Goal: Transaction & Acquisition: Purchase product/service

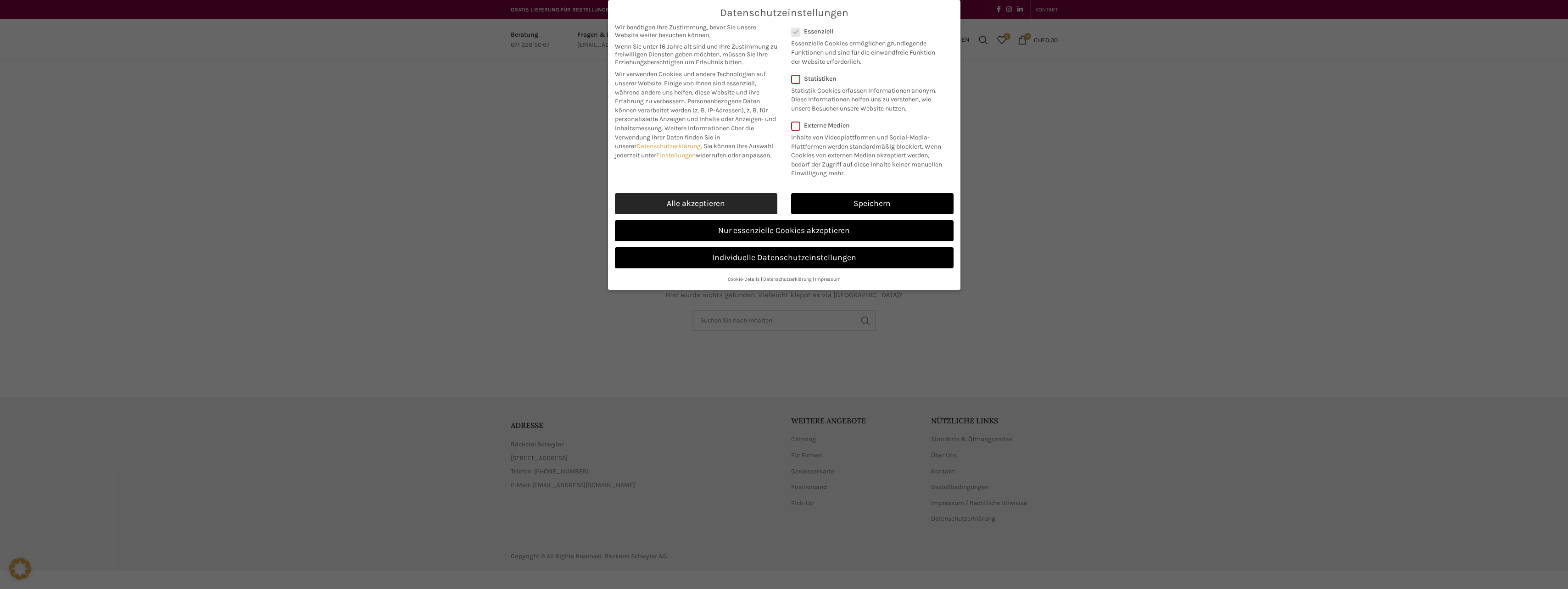
click at [682, 203] on link "Alle akzeptieren" at bounding box center [696, 203] width 163 height 21
checkbox input "true"
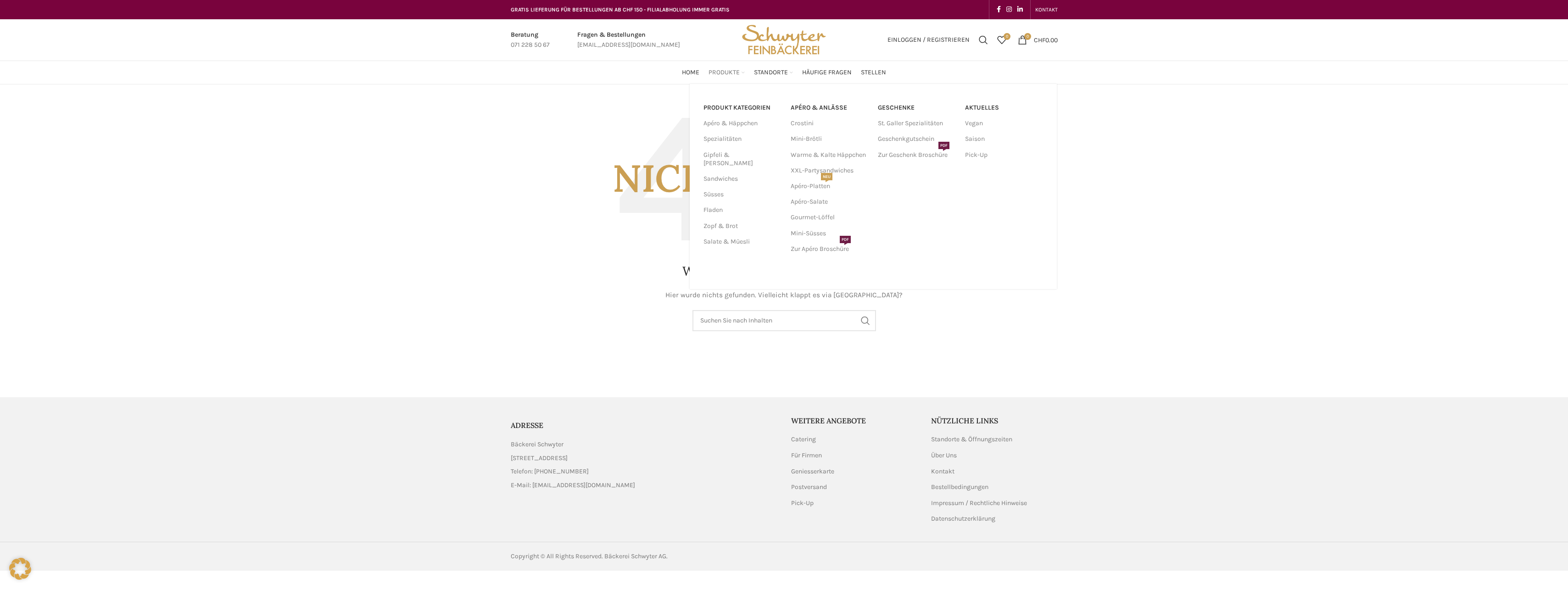
click at [723, 76] on span "Produkte" at bounding box center [724, 72] width 32 height 9
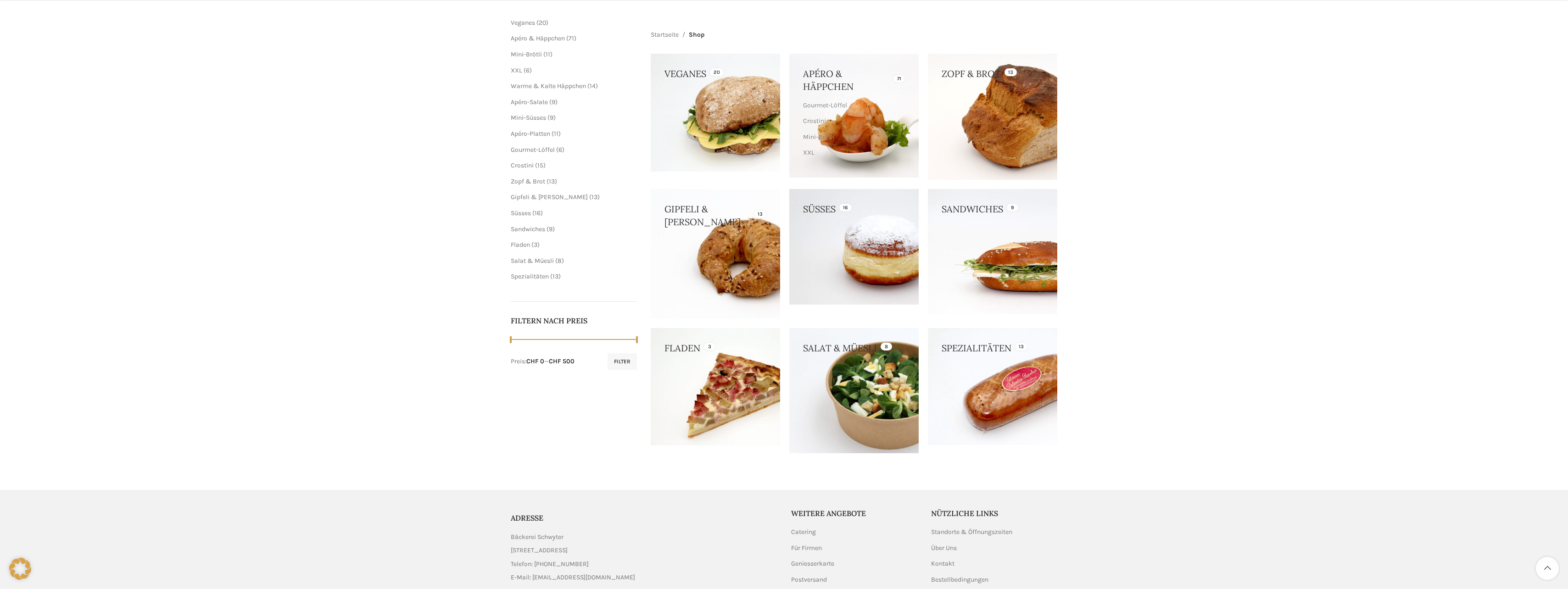
scroll to position [137, 0]
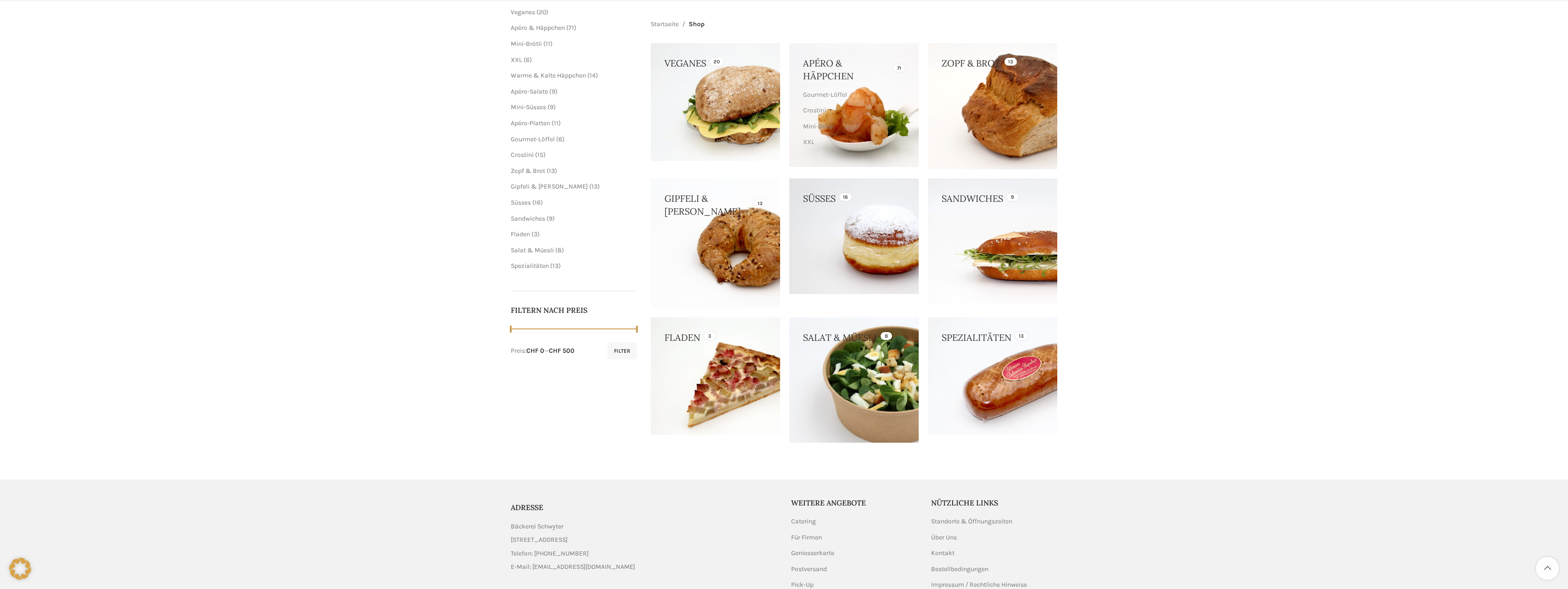
click at [863, 394] on link at bounding box center [854, 380] width 129 height 125
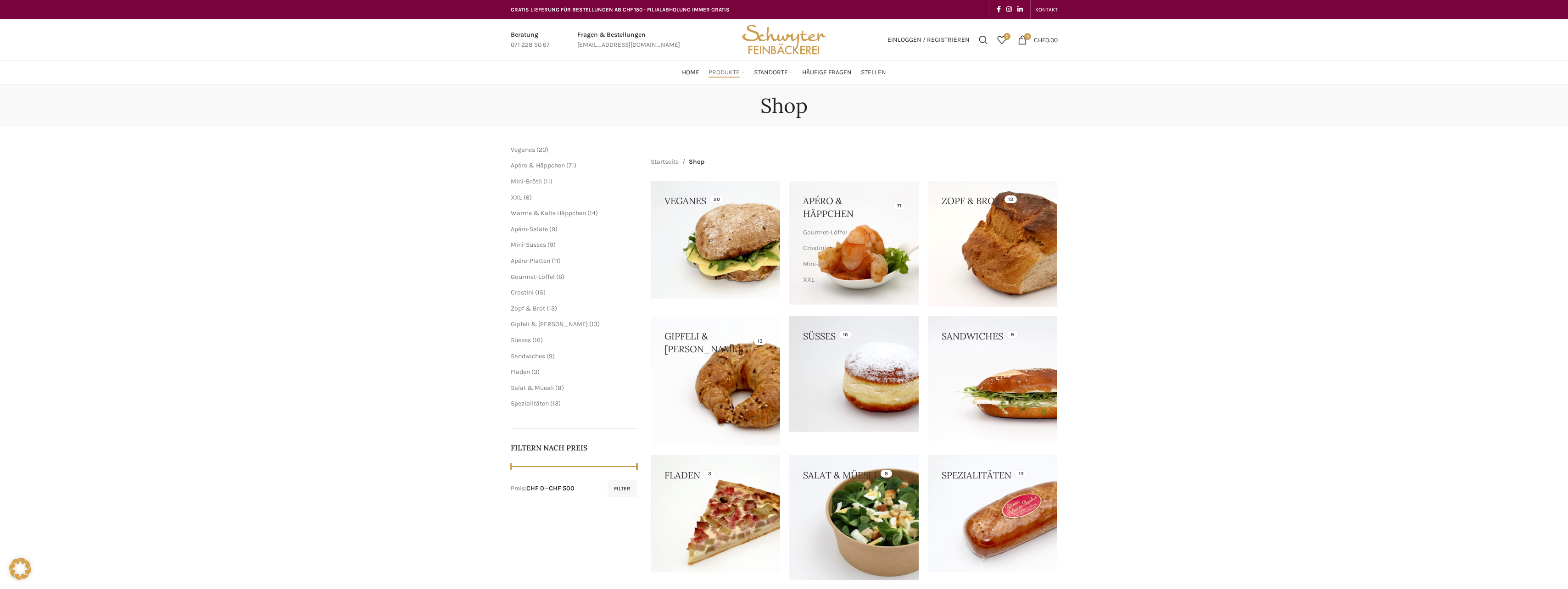
click at [726, 360] on link at bounding box center [715, 380] width 129 height 129
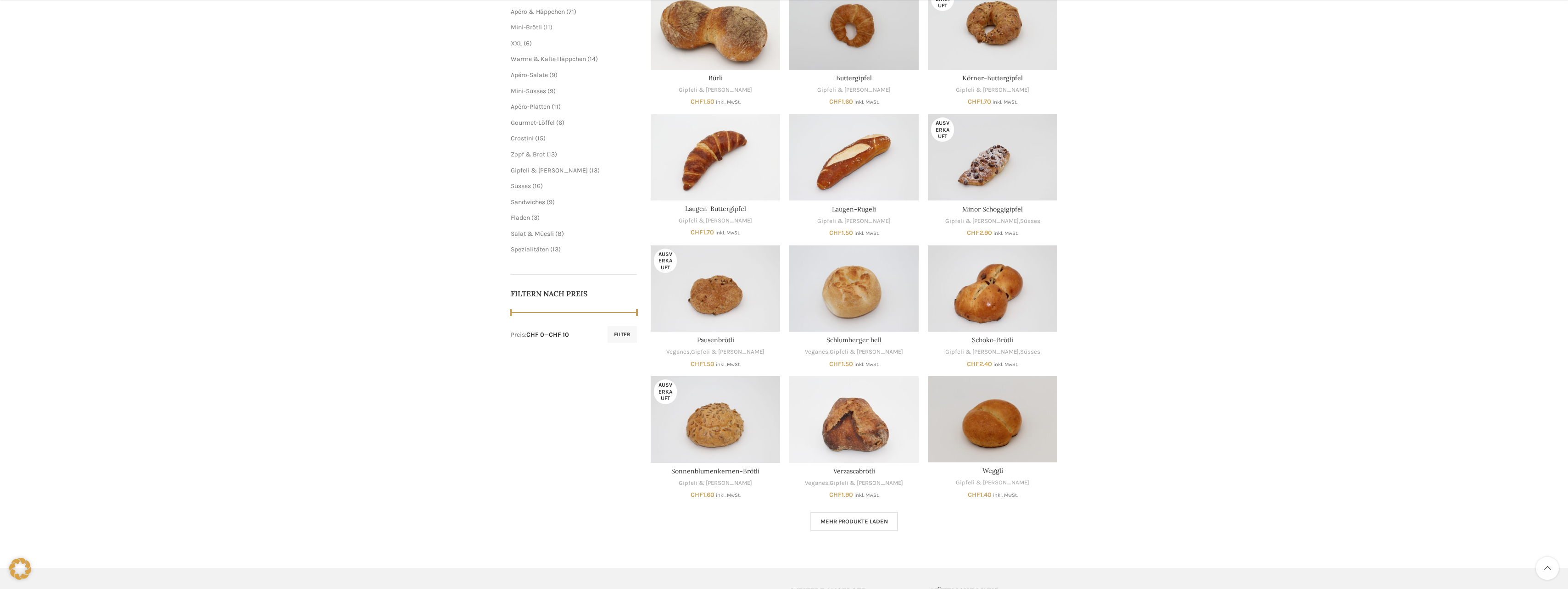
scroll to position [92, 0]
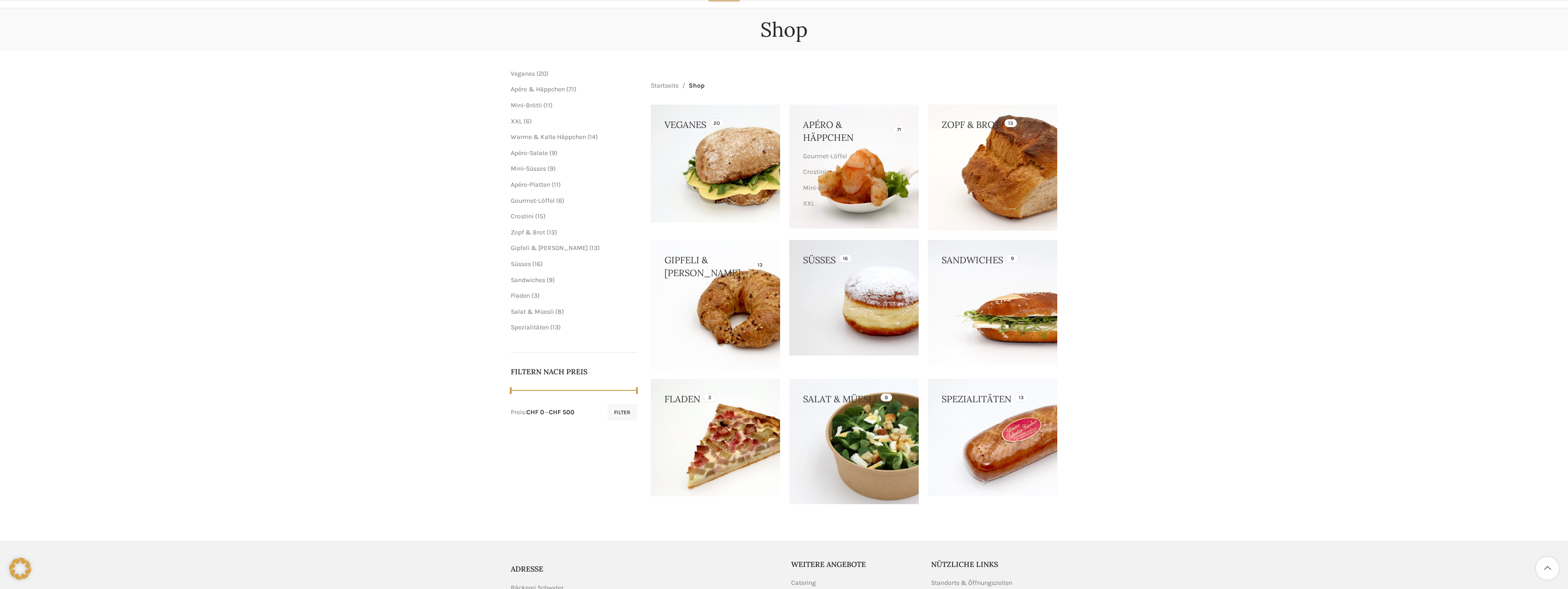
scroll to position [183, 0]
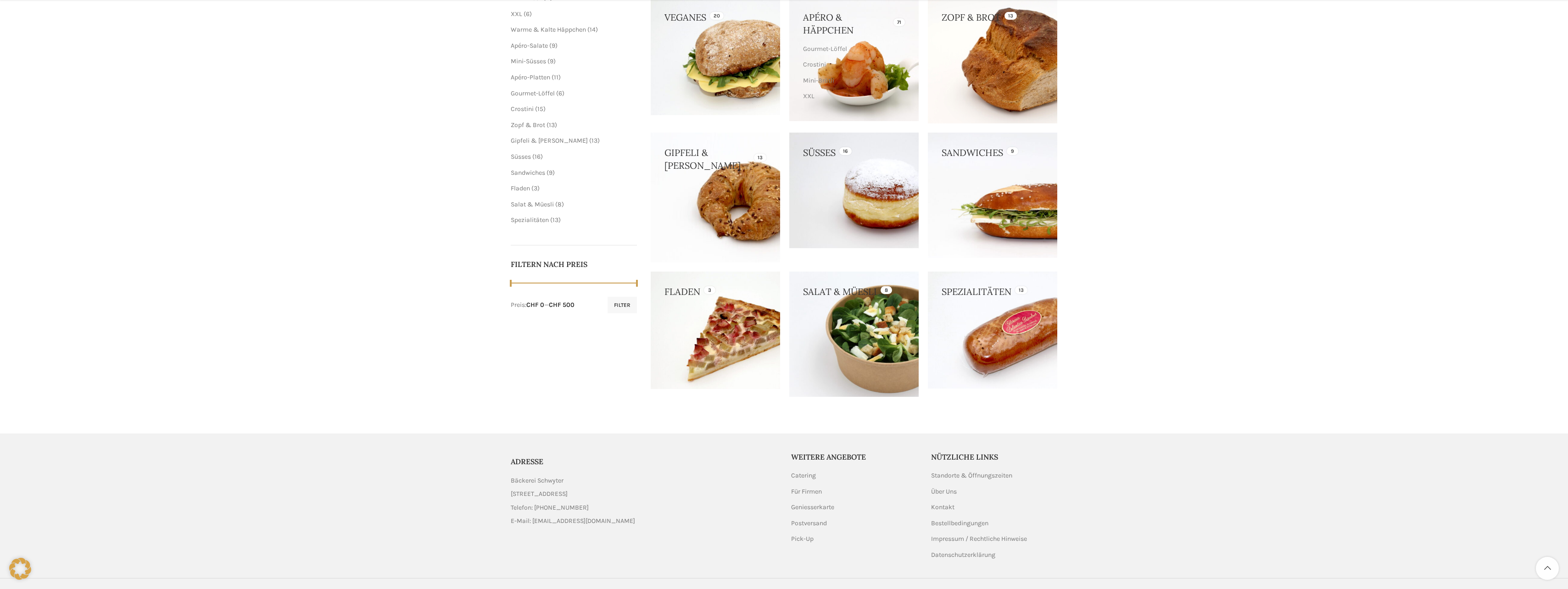
click at [958, 215] on link at bounding box center [992, 195] width 129 height 125
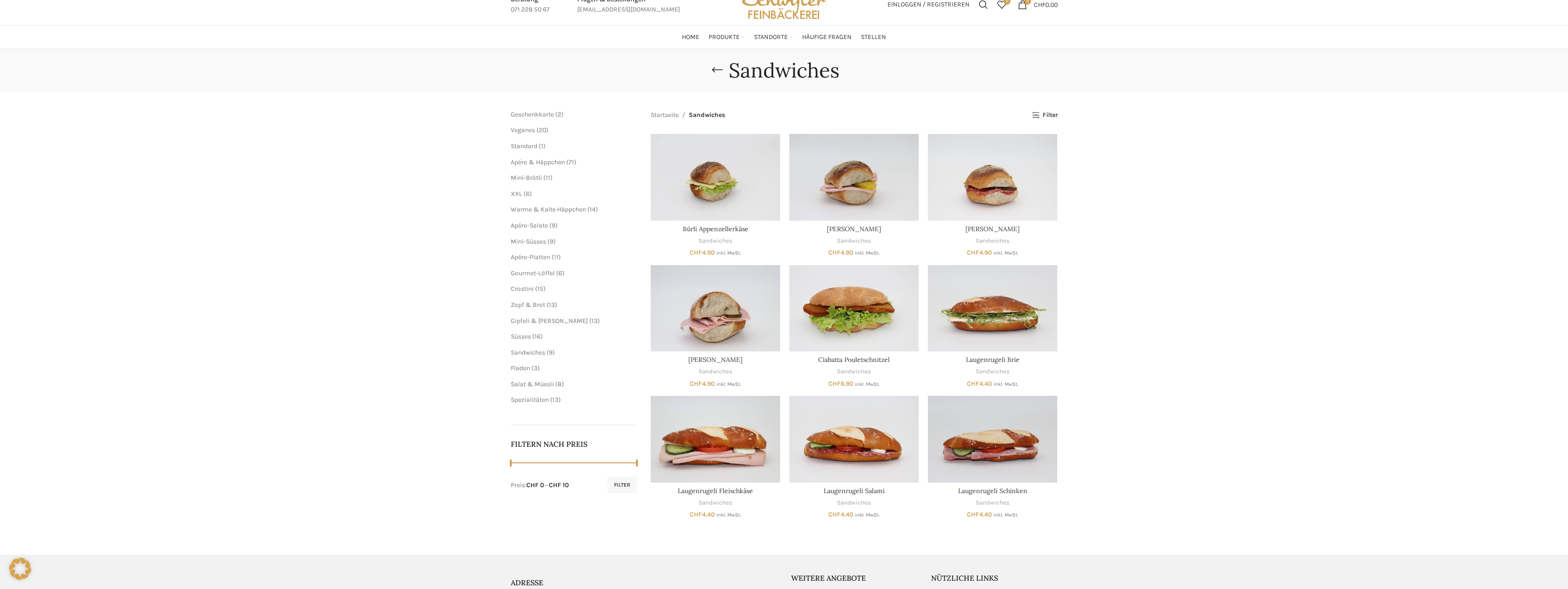
scroll to position [46, 0]
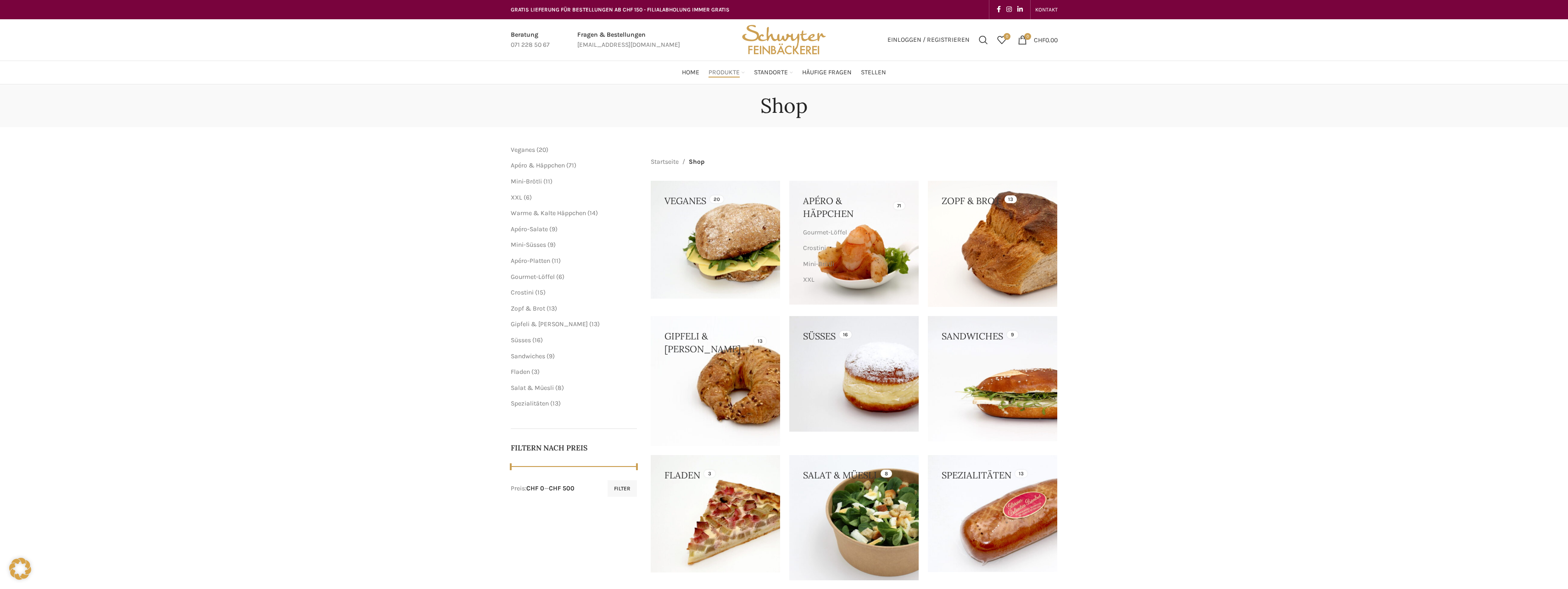
click at [963, 516] on link at bounding box center [992, 513] width 129 height 117
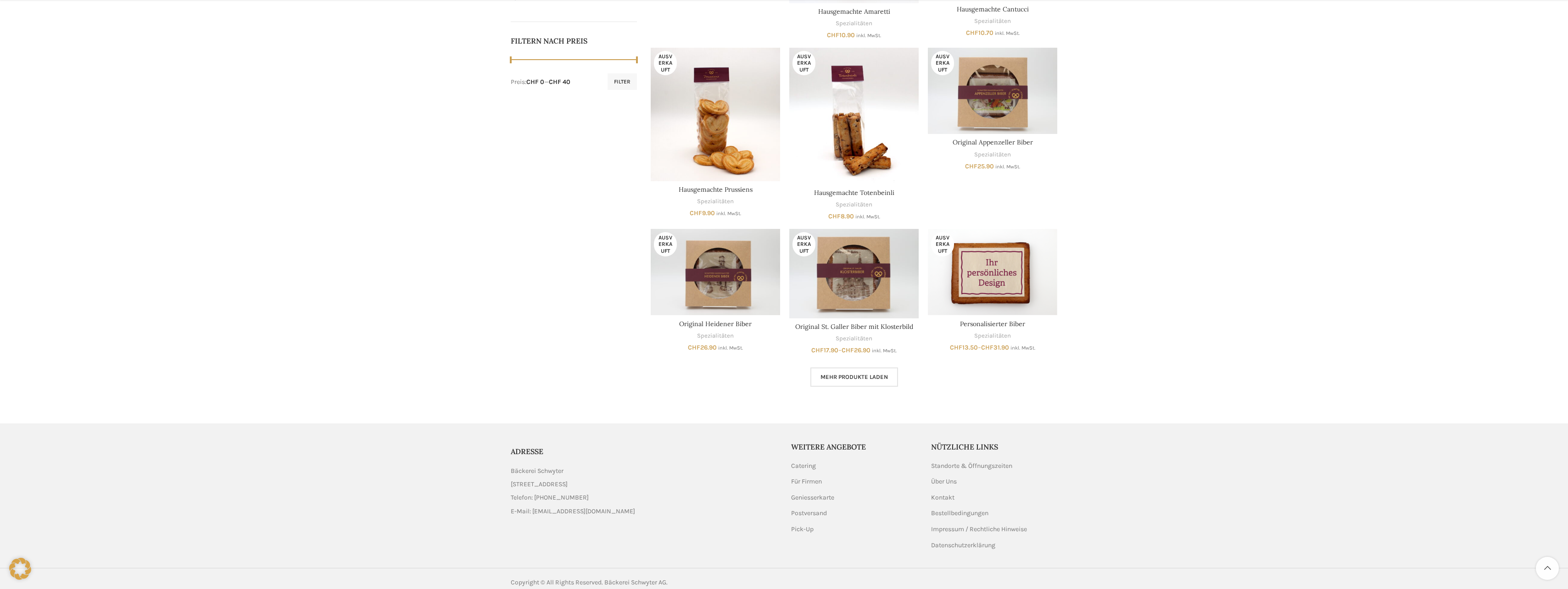
scroll to position [447, 0]
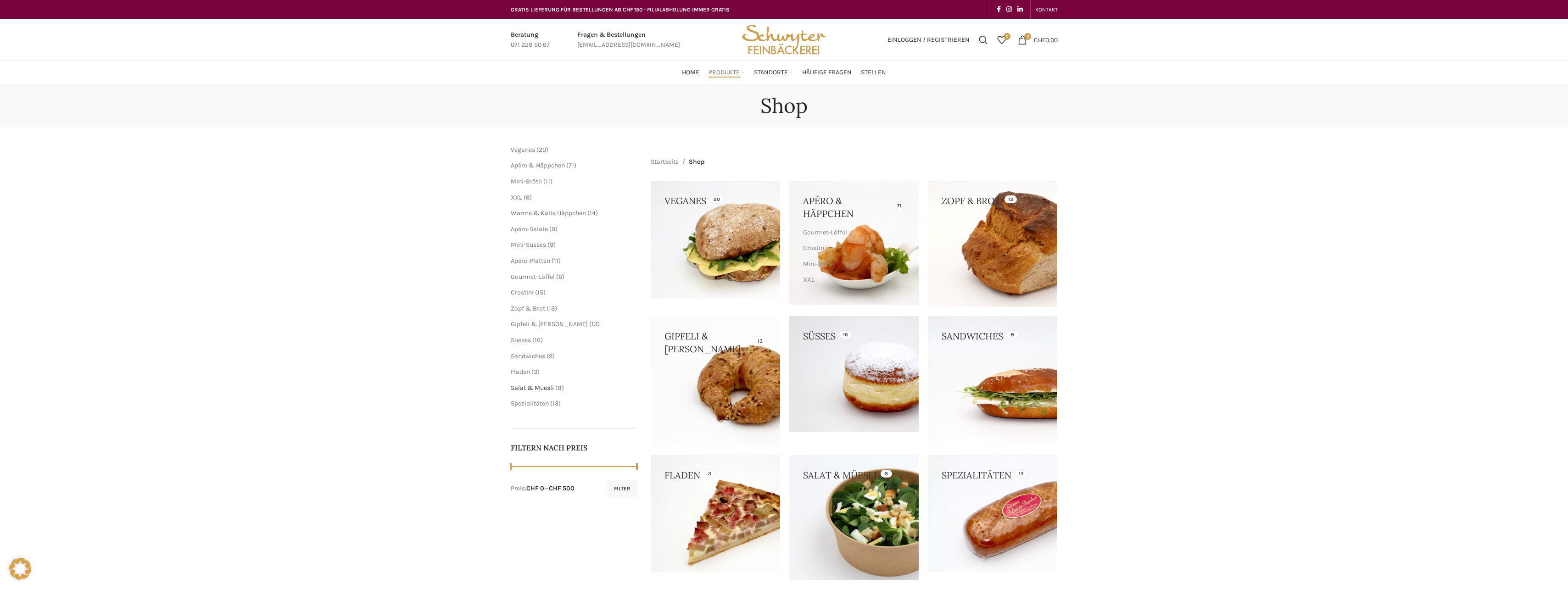
click at [545, 384] on span "Salat & Müesli" at bounding box center [532, 387] width 43 height 8
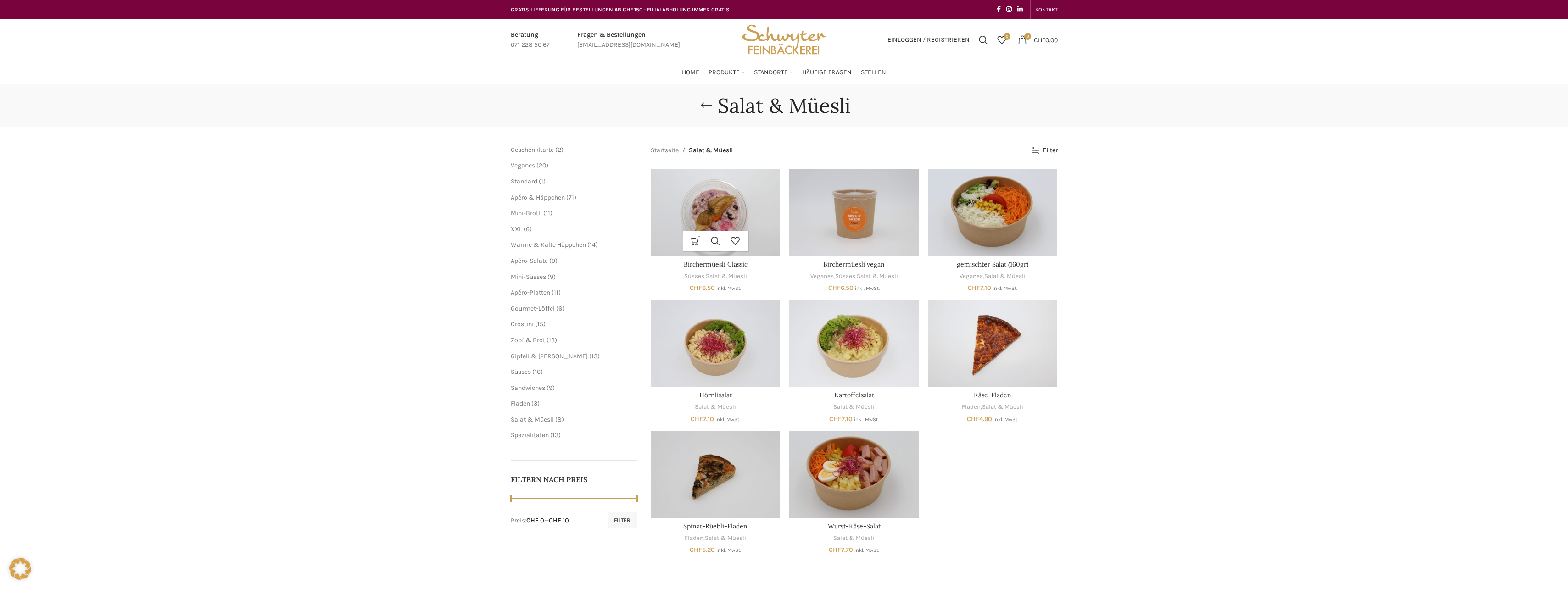
click at [709, 203] on img "Birchermüesli Classic" at bounding box center [715, 212] width 129 height 86
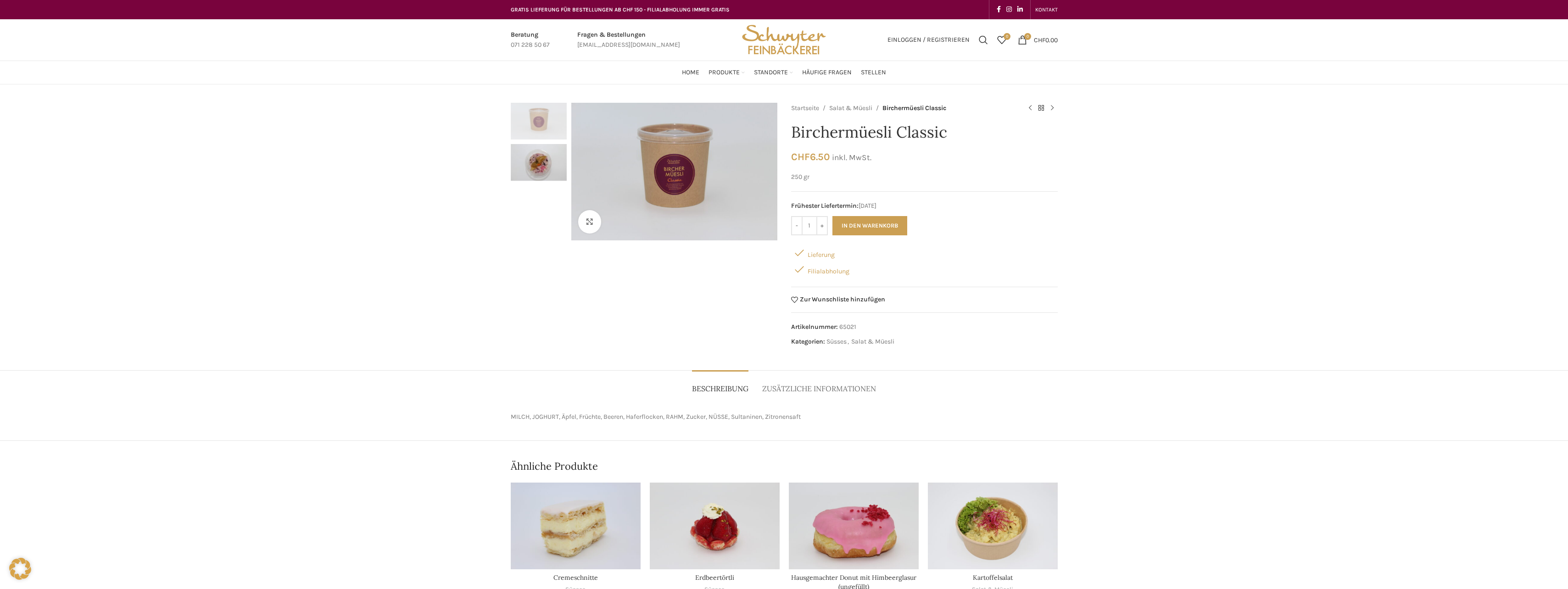
click at [526, 161] on img "2 / 2" at bounding box center [538, 163] width 56 height 37
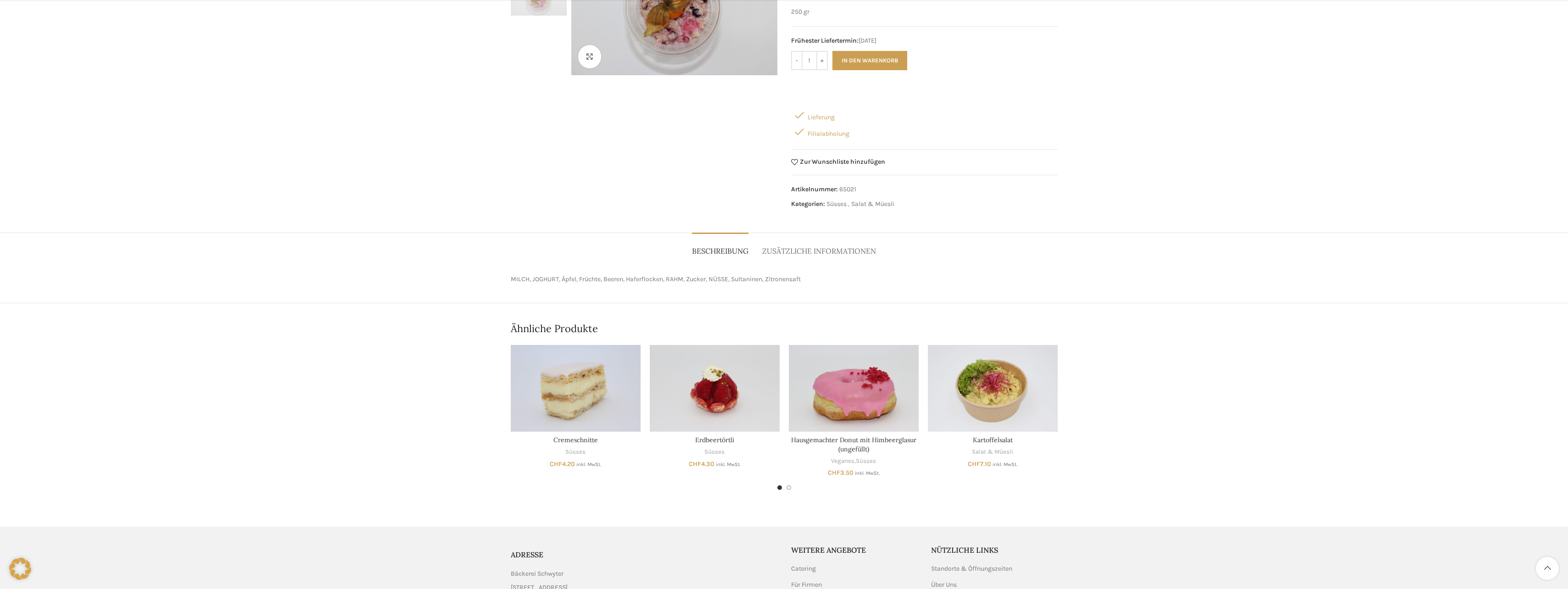
scroll to position [183, 0]
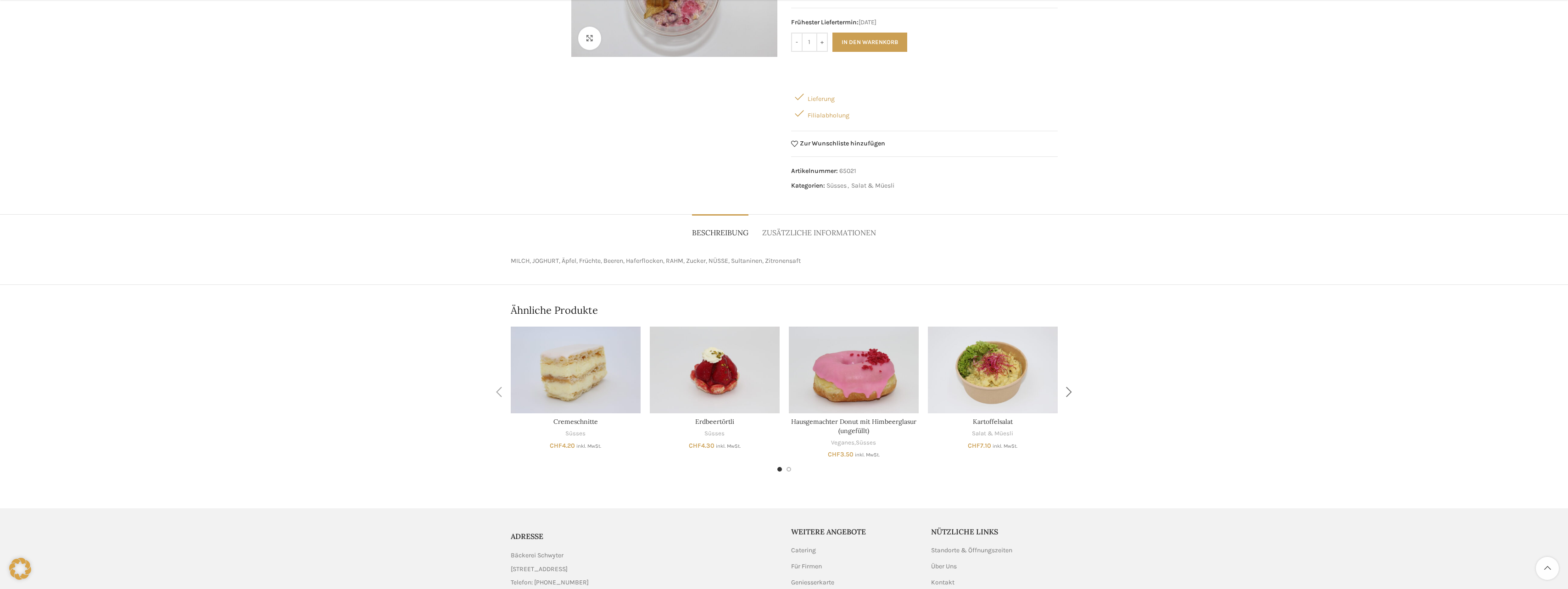
click at [1067, 389] on div "Next slide" at bounding box center [1069, 392] width 23 height 23
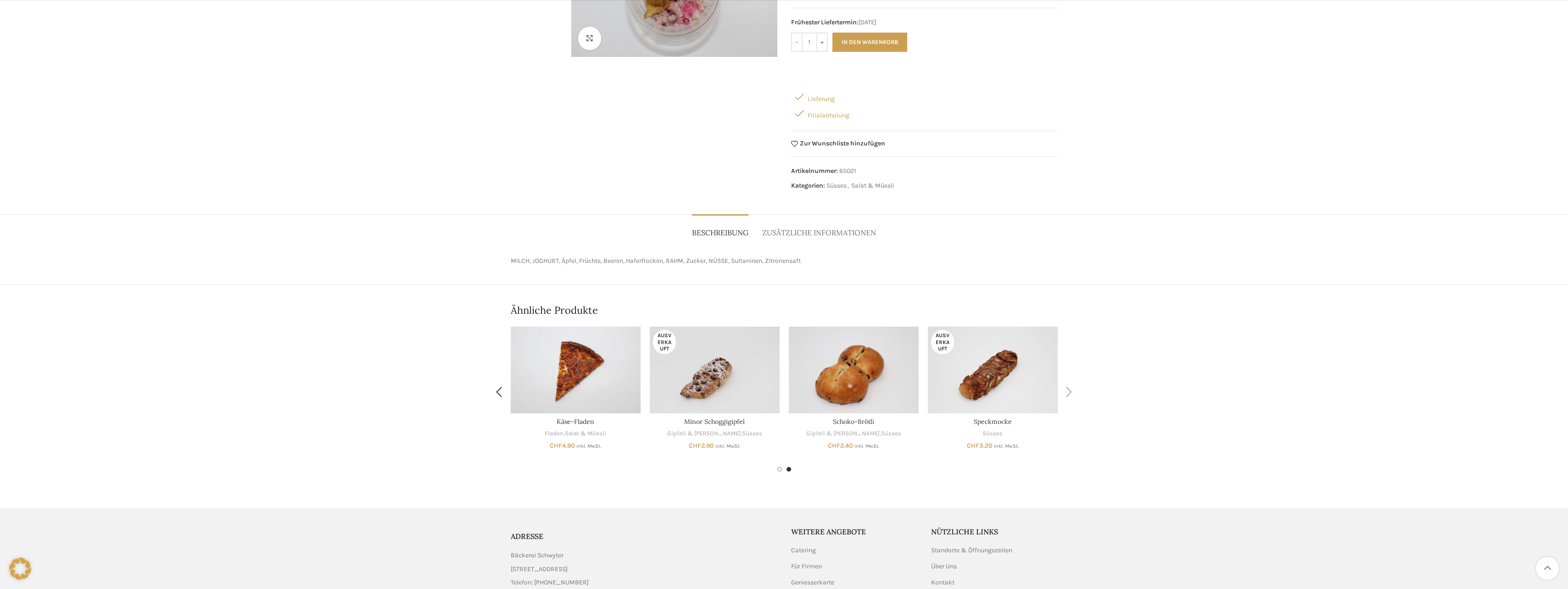
click at [1067, 392] on div "Next slide" at bounding box center [1069, 392] width 23 height 23
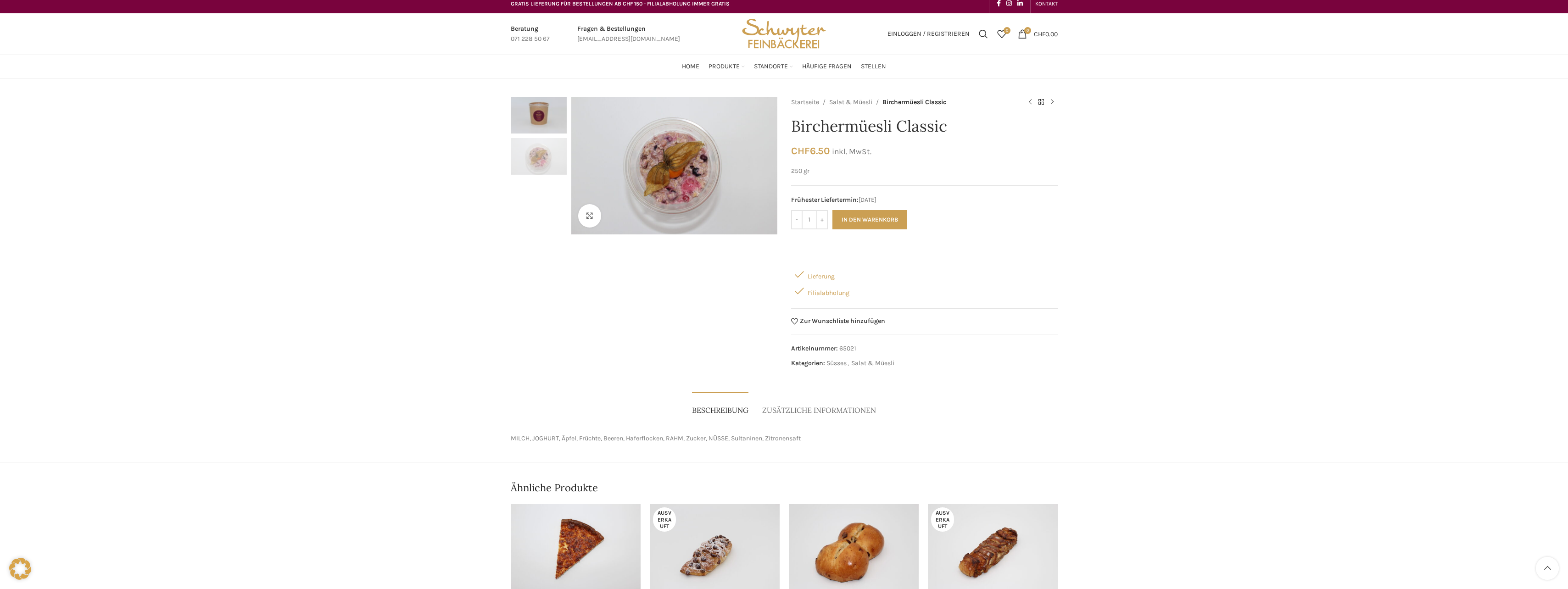
scroll to position [0, 0]
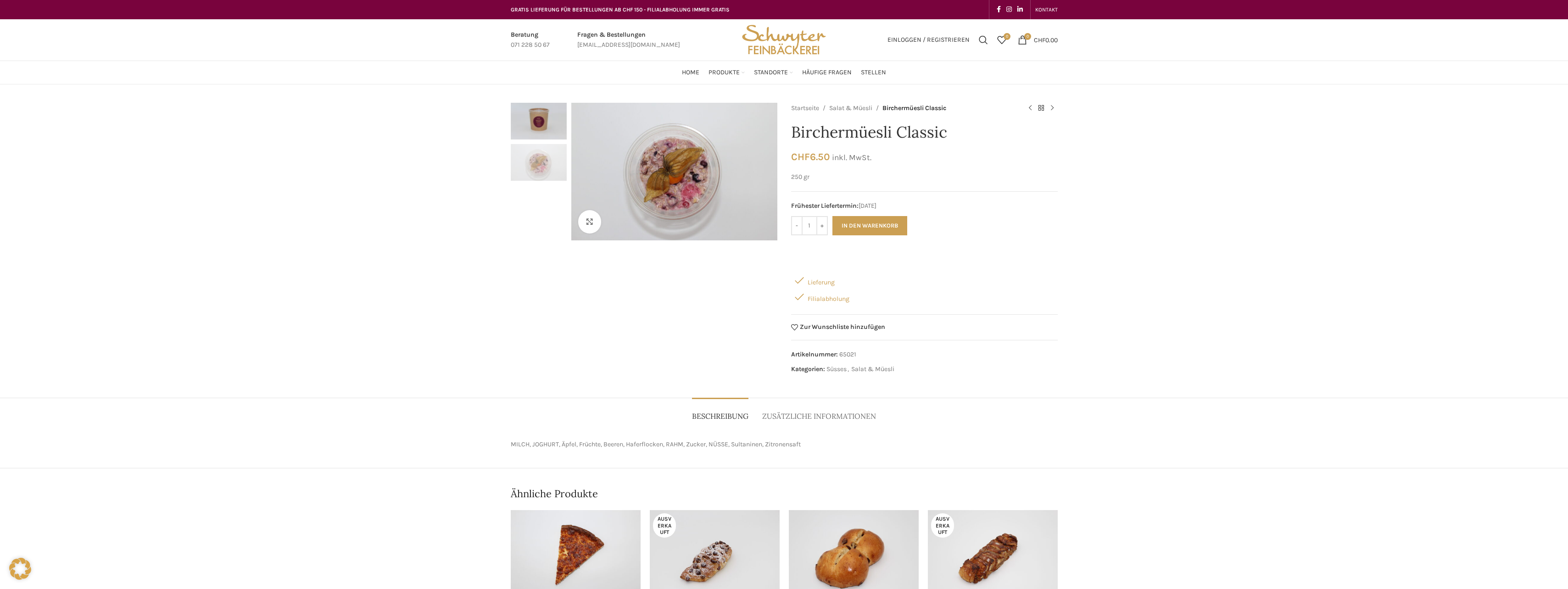
click at [648, 319] on div "Klicken um zu vergrössern" at bounding box center [644, 241] width 267 height 277
